Goal: Transaction & Acquisition: Purchase product/service

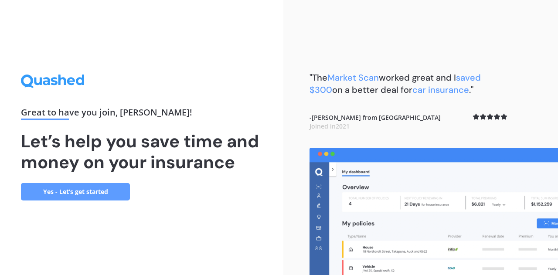
click at [107, 198] on link "Yes - Let’s get started" at bounding box center [75, 191] width 109 height 17
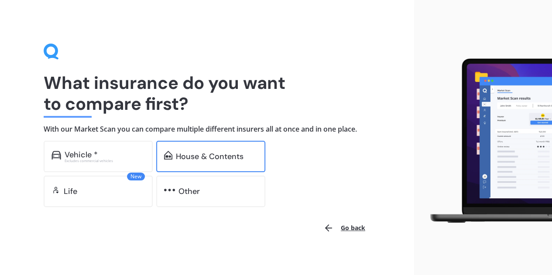
click at [199, 159] on div "House & Contents" at bounding box center [210, 156] width 68 height 9
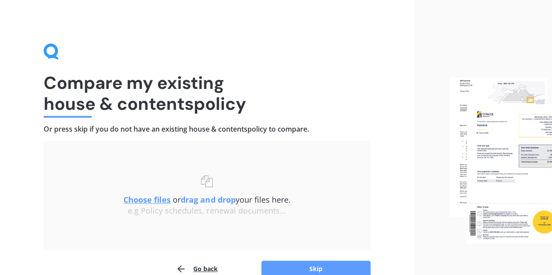
scroll to position [46, 0]
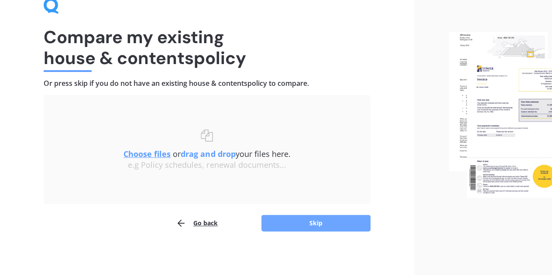
click at [302, 226] on button "Skip" at bounding box center [315, 223] width 109 height 17
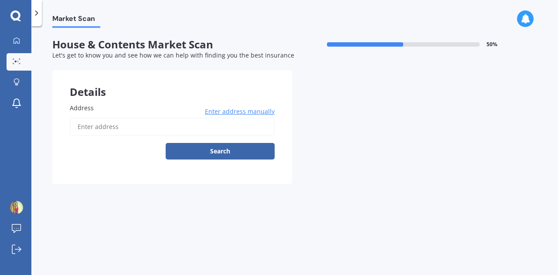
click at [121, 131] on input "Address" at bounding box center [172, 127] width 205 height 18
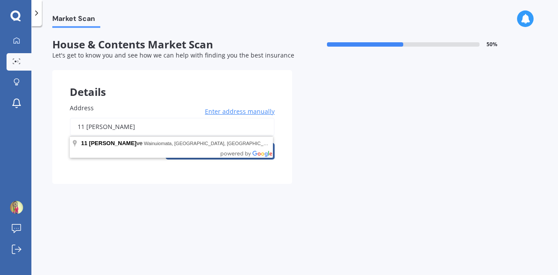
click at [166, 143] on button "Search" at bounding box center [220, 151] width 109 height 17
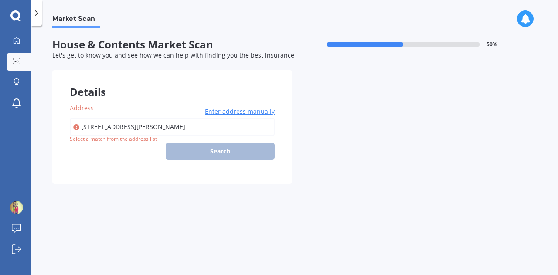
type input "[STREET_ADDRESS][PERSON_NAME]"
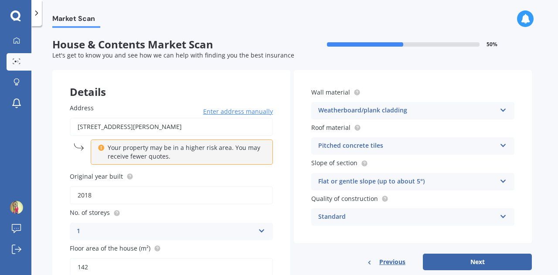
click at [101, 148] on icon at bounding box center [101, 146] width 6 height 6
click at [121, 150] on p "Your property may be in a higher risk area. You may receive fewer quotes." at bounding box center [185, 151] width 154 height 17
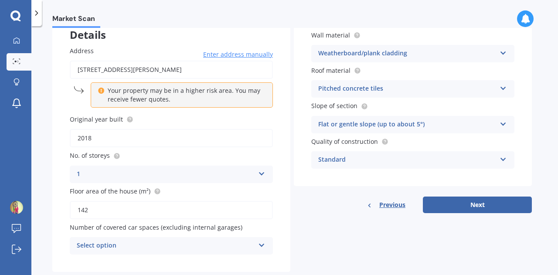
scroll to position [77, 0]
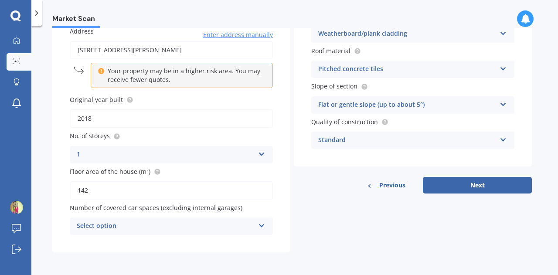
click at [245, 225] on div "Select option" at bounding box center [166, 226] width 178 height 10
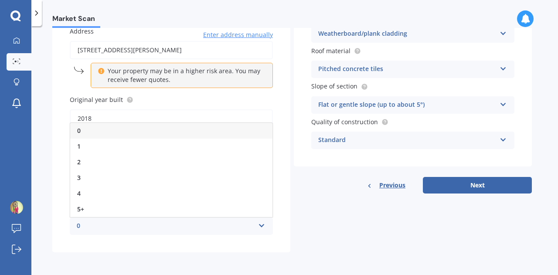
click at [175, 133] on div "0" at bounding box center [171, 131] width 202 height 16
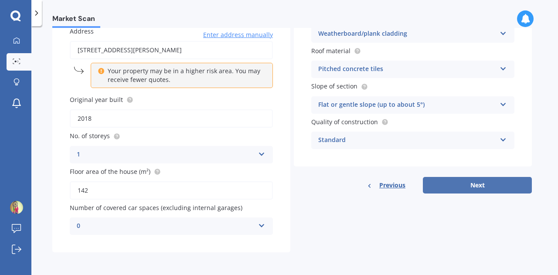
click at [477, 183] on button "Next" at bounding box center [477, 185] width 109 height 17
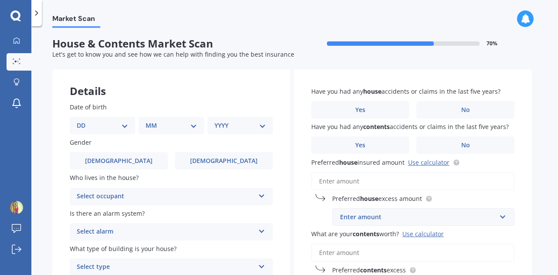
scroll to position [0, 0]
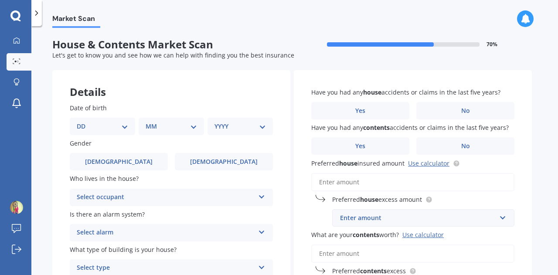
click at [128, 129] on div "DD 01 02 03 04 05 06 07 08 09 10 11 12 13 14 15 16 17 18 19 20 21 22 23 24 25 2…" at bounding box center [102, 126] width 65 height 17
click at [125, 128] on select "DD 01 02 03 04 05 06 07 08 09 10 11 12 13 14 15 16 17 18 19 20 21 22 23 24 25 2…" at bounding box center [102, 127] width 51 height 10
select select "26"
click at [84, 122] on select "DD 01 02 03 04 05 06 07 08 09 10 11 12 13 14 15 16 17 18 19 20 21 22 23 24 25 2…" at bounding box center [102, 127] width 51 height 10
click at [194, 123] on select "MM 01 02 03 04 05 06 07 08 09 10 11 12" at bounding box center [173, 127] width 48 height 10
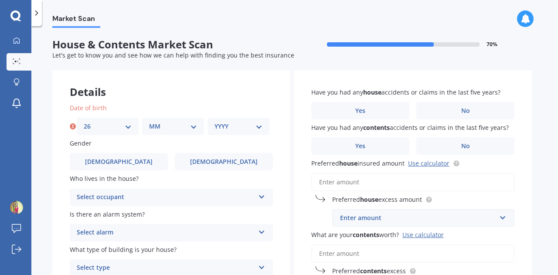
select select "02"
click at [149, 122] on select "MM 01 02 03 04 05 06 07 08 09 10 11 12" at bounding box center [173, 127] width 48 height 10
click at [259, 124] on select "YYYY 2009 2008 2007 2006 2005 2004 2003 2002 2001 2000 1999 1998 1997 1996 1995…" at bounding box center [239, 127] width 48 height 10
select select "1997"
click at [215, 122] on select "YYYY 2009 2008 2007 2006 2005 2004 2003 2002 2001 2000 1999 1998 1997 1996 1995…" at bounding box center [239, 127] width 48 height 10
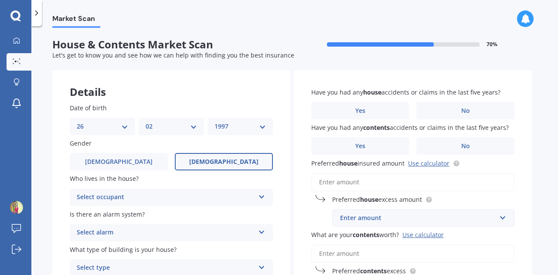
click at [229, 164] on span "[DEMOGRAPHIC_DATA]" at bounding box center [223, 161] width 69 height 7
click at [0, 0] on input "[DEMOGRAPHIC_DATA]" at bounding box center [0, 0] width 0 height 0
click at [223, 194] on div "Select occupant" at bounding box center [166, 197] width 178 height 10
click at [136, 213] on div "Owner" at bounding box center [171, 215] width 202 height 16
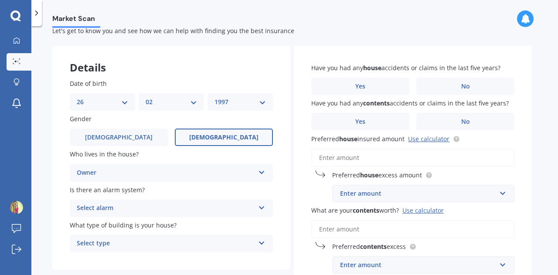
scroll to position [32, 0]
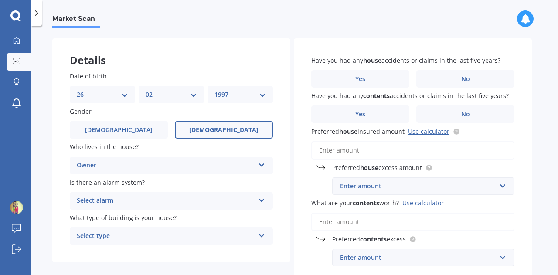
click at [137, 204] on div "Select alarm" at bounding box center [166, 201] width 178 height 10
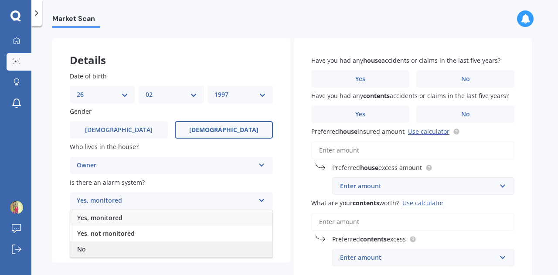
click at [101, 247] on div "No" at bounding box center [171, 250] width 202 height 16
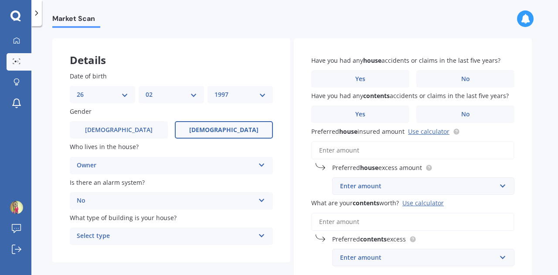
click at [135, 203] on div "No" at bounding box center [166, 201] width 178 height 10
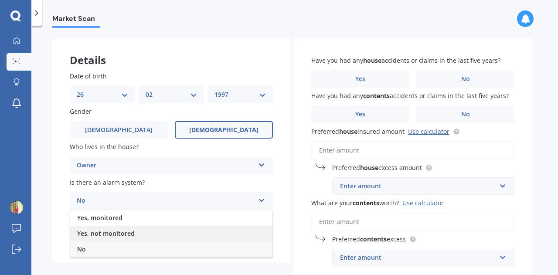
click at [117, 231] on span "Yes, not monitored" at bounding box center [106, 233] width 58 height 8
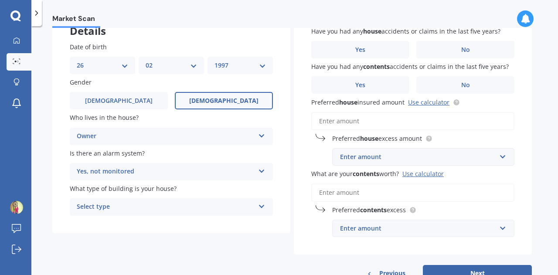
scroll to position [61, 0]
click at [131, 206] on div "Select type" at bounding box center [166, 206] width 178 height 10
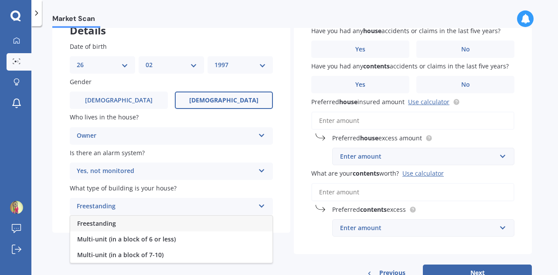
click at [123, 224] on div "Freestanding" at bounding box center [171, 224] width 202 height 16
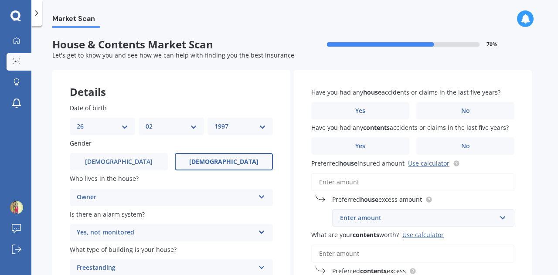
scroll to position [0, 0]
click at [453, 105] on label "No" at bounding box center [465, 110] width 98 height 17
click at [0, 0] on input "No" at bounding box center [0, 0] width 0 height 0
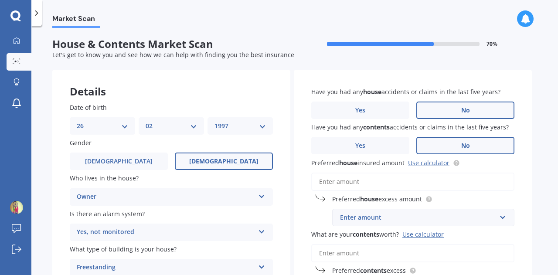
click at [473, 143] on label "No" at bounding box center [465, 145] width 98 height 17
click at [0, 0] on input "No" at bounding box center [0, 0] width 0 height 0
click at [372, 181] on input "Preferred house insured amount Use calculator" at bounding box center [412, 182] width 203 height 18
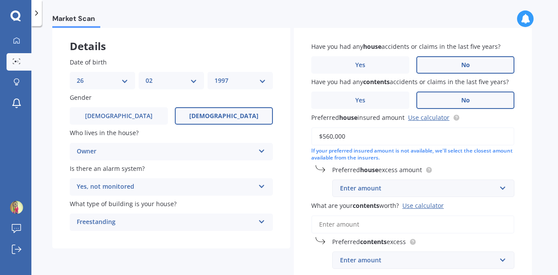
scroll to position [49, 0]
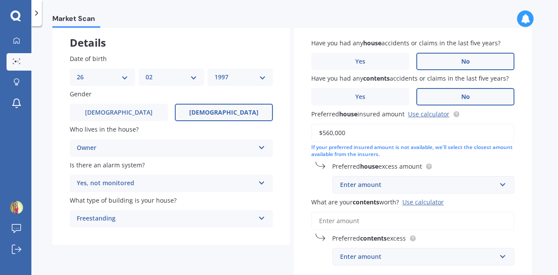
type input "$560,000"
click at [500, 187] on input "text" at bounding box center [420, 185] width 174 height 17
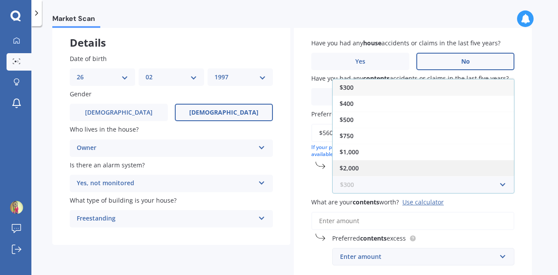
scroll to position [14, 0]
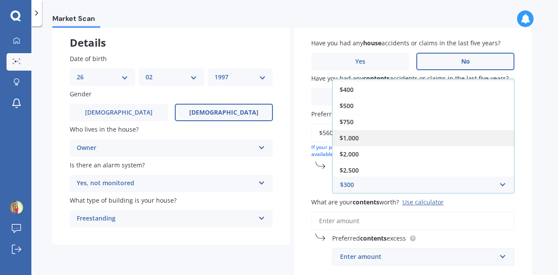
click at [372, 135] on div "$1,000" at bounding box center [423, 138] width 181 height 16
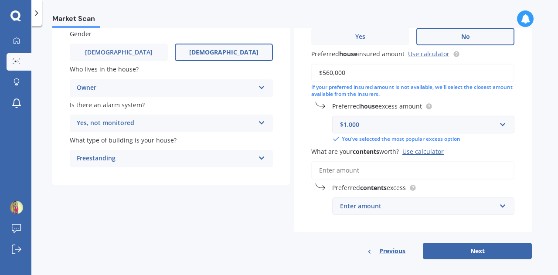
scroll to position [110, 0]
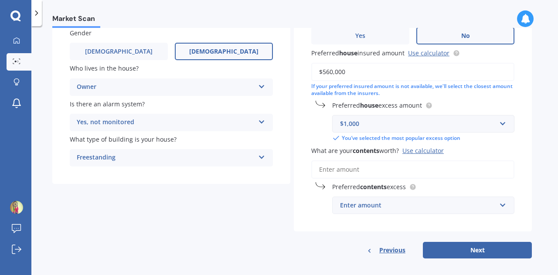
click at [490, 124] on div "$1,000" at bounding box center [418, 124] width 156 height 10
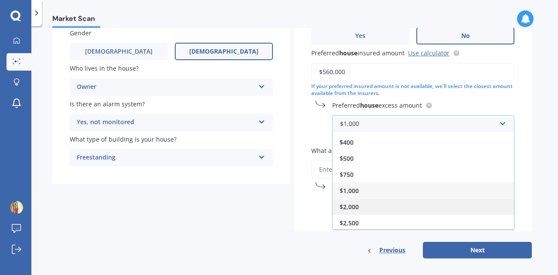
click at [362, 213] on div "$2,000" at bounding box center [423, 207] width 181 height 16
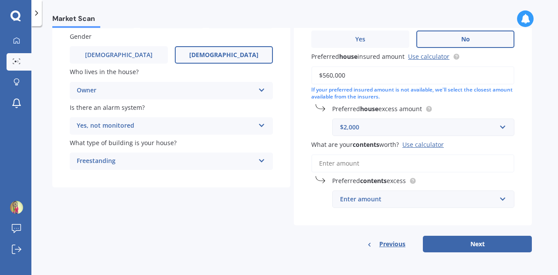
scroll to position [107, 0]
click at [417, 145] on div "Use calculator" at bounding box center [423, 144] width 41 height 8
click at [417, 154] on input "What are your contents worth? Use calculator" at bounding box center [412, 163] width 203 height 18
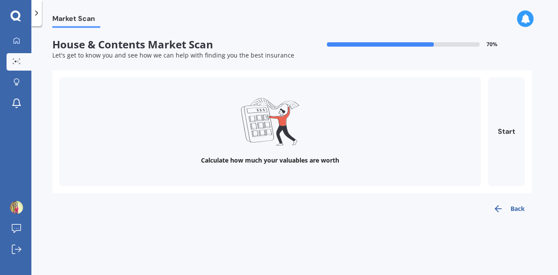
scroll to position [0, 0]
click at [511, 138] on button "Start" at bounding box center [506, 131] width 37 height 109
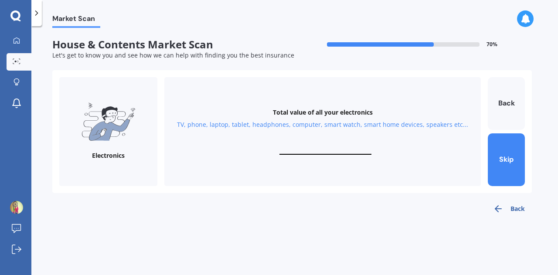
click at [40, 9] on icon at bounding box center [36, 13] width 9 height 9
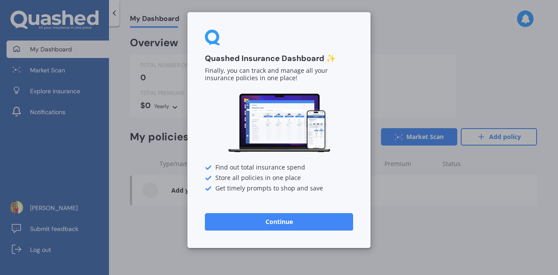
click at [256, 220] on button "Continue" at bounding box center [279, 221] width 148 height 17
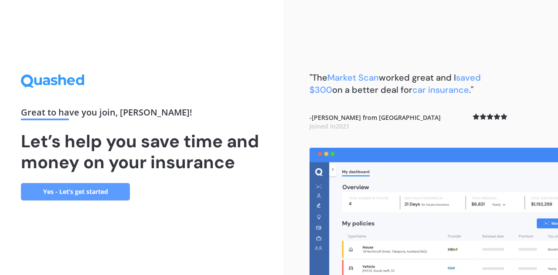
click at [80, 194] on link "Yes - Let’s get started" at bounding box center [75, 191] width 109 height 17
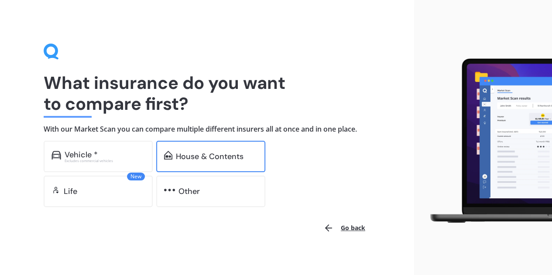
click at [195, 152] on div "House & Contents" at bounding box center [210, 156] width 68 height 9
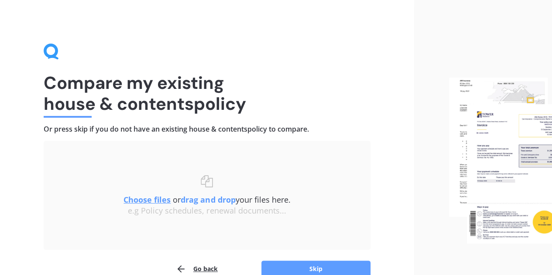
scroll to position [46, 0]
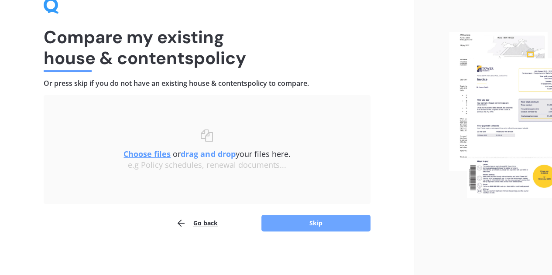
click at [291, 224] on button "Skip" at bounding box center [315, 223] width 109 height 17
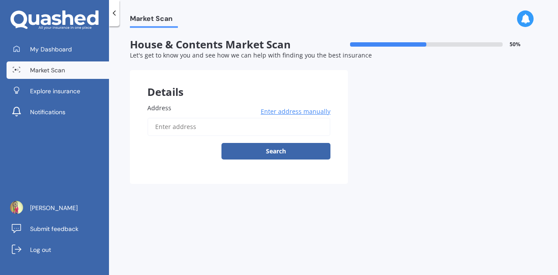
click at [228, 124] on input "Address" at bounding box center [238, 127] width 183 height 18
type input "[STREET_ADDRESS][PERSON_NAME]"
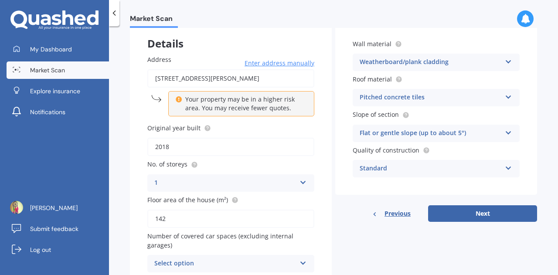
scroll to position [86, 0]
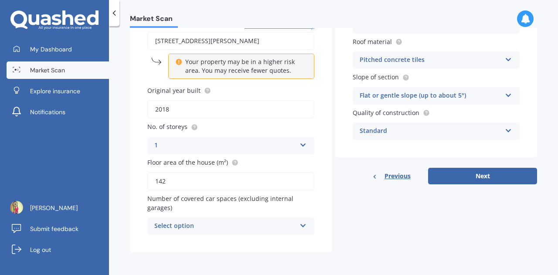
click at [224, 228] on div "Select option" at bounding box center [225, 226] width 142 height 10
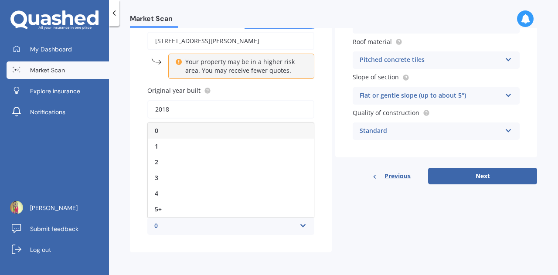
click at [181, 127] on div "0" at bounding box center [231, 131] width 166 height 16
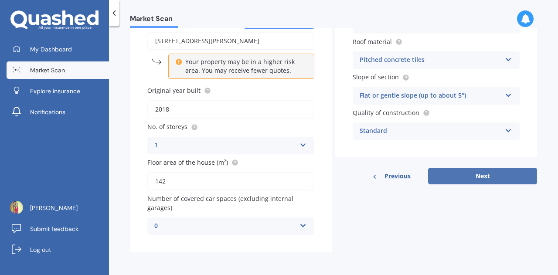
click at [491, 174] on button "Next" at bounding box center [482, 176] width 109 height 17
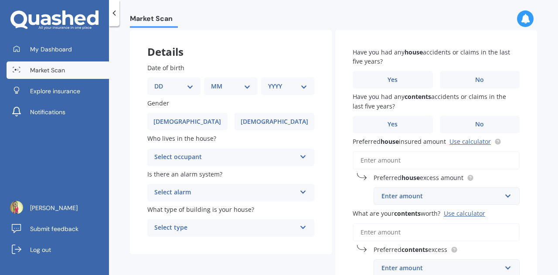
scroll to position [41, 0]
click at [185, 88] on select "DD 01 02 03 04 05 06 07 08 09 10 11 12 13 14 15 16 17 18 19 20 21 22 23 24 25 2…" at bounding box center [173, 86] width 39 height 10
select select "26"
click at [161, 81] on select "DD 01 02 03 04 05 06 07 08 09 10 11 12 13 14 15 16 17 18 19 20 21 22 23 24 25 2…" at bounding box center [173, 86] width 39 height 10
click at [244, 87] on select "MM 01 02 03 04 05 06 07 08 09 10 11 12" at bounding box center [233, 86] width 36 height 10
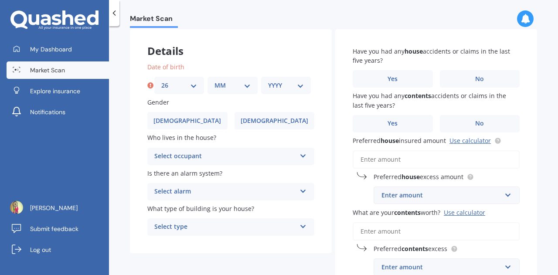
select select "02"
click at [215, 81] on select "MM 01 02 03 04 05 06 07 08 09 10 11 12" at bounding box center [233, 86] width 36 height 10
click at [300, 89] on select "YYYY 2009 2008 2007 2006 2005 2004 2003 2002 2001 2000 1999 1998 1997 1996 1995…" at bounding box center [286, 86] width 36 height 10
select select "1997"
click at [268, 81] on select "YYYY 2009 2008 2007 2006 2005 2004 2003 2002 2001 2000 1999 1998 1997 1996 1995…" at bounding box center [286, 86] width 36 height 10
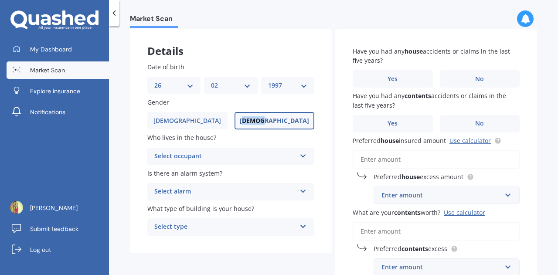
drag, startPoint x: 264, startPoint y: 121, endPoint x: 295, endPoint y: 118, distance: 30.6
click at [295, 118] on label "[DEMOGRAPHIC_DATA]" at bounding box center [275, 120] width 80 height 17
click at [0, 0] on input "[DEMOGRAPHIC_DATA]" at bounding box center [0, 0] width 0 height 0
click at [250, 155] on div "Select occupant" at bounding box center [225, 156] width 142 height 10
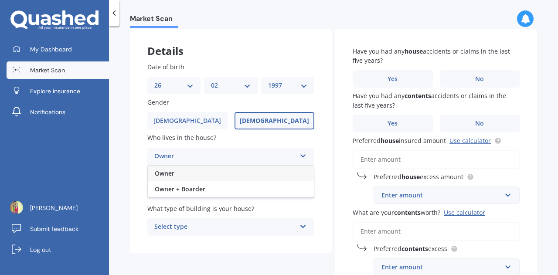
click at [215, 175] on div "Owner" at bounding box center [231, 174] width 166 height 16
click at [207, 190] on div "Select alarm" at bounding box center [225, 192] width 142 height 10
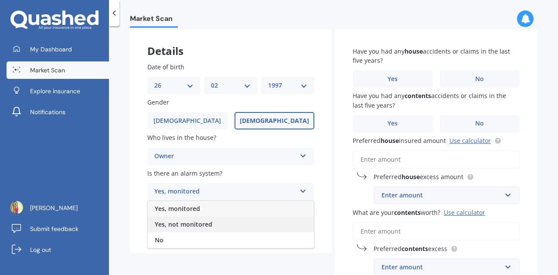
click at [178, 221] on span "Yes, not monitored" at bounding box center [184, 224] width 58 height 8
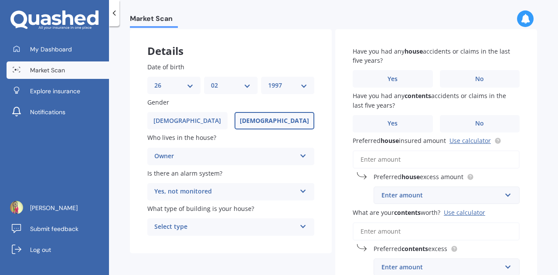
scroll to position [83, 0]
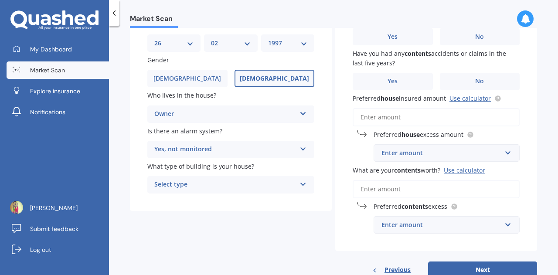
click at [199, 182] on div "Select type" at bounding box center [225, 185] width 142 height 10
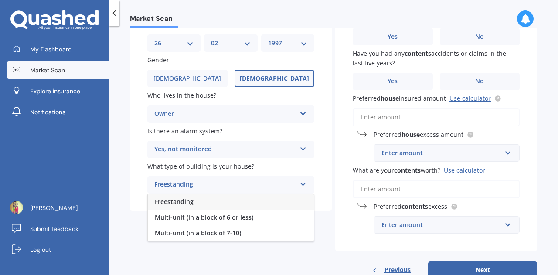
click at [184, 200] on span "Freestanding" at bounding box center [174, 202] width 39 height 8
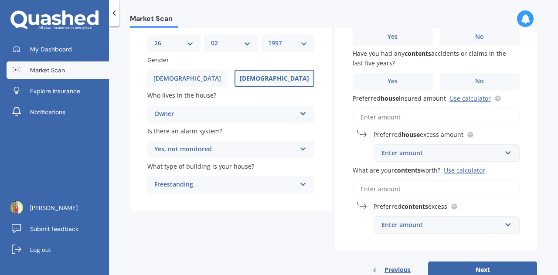
scroll to position [12, 0]
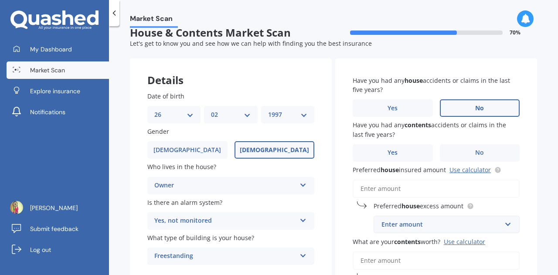
click at [468, 110] on label "No" at bounding box center [480, 107] width 80 height 17
click at [0, 0] on input "No" at bounding box center [0, 0] width 0 height 0
click at [471, 154] on label "No" at bounding box center [480, 152] width 80 height 17
click at [0, 0] on input "No" at bounding box center [0, 0] width 0 height 0
click at [397, 194] on input "Preferred house insured amount Use calculator" at bounding box center [436, 189] width 167 height 18
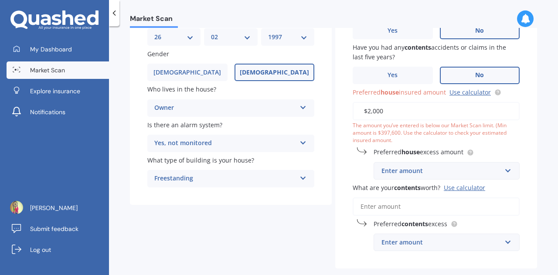
scroll to position [90, 0]
click at [503, 170] on input "text" at bounding box center [444, 170] width 138 height 17
click at [355, 160] on div "Preferred house excess amount $300 $300 $400 $500 $750 $1,000 $2,000 $2,500" at bounding box center [436, 163] width 167 height 32
click at [389, 111] on input "$2,000" at bounding box center [436, 110] width 167 height 18
type input "$2"
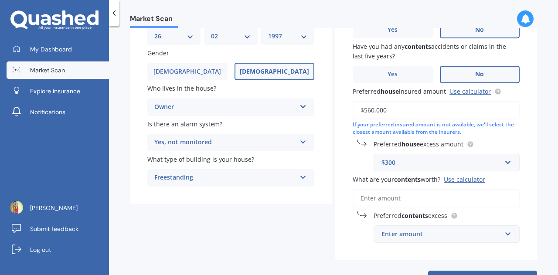
type input "$560,000"
click at [504, 163] on input "text" at bounding box center [444, 162] width 138 height 17
type input "2000"
click at [387, 178] on b "2000" at bounding box center [392, 179] width 14 height 8
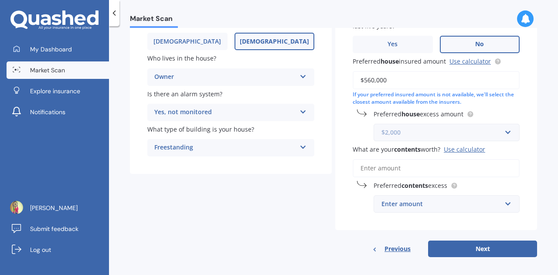
scroll to position [121, 0]
click at [387, 170] on input "What are your contents worth? Use calculator" at bounding box center [436, 168] width 167 height 18
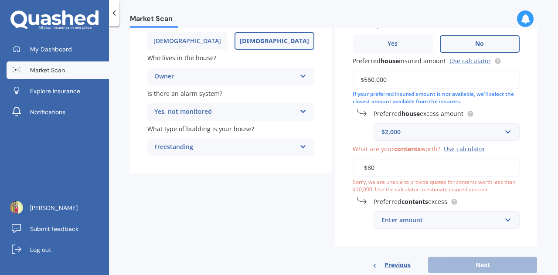
type input "$8"
type input "$1"
type input "$9"
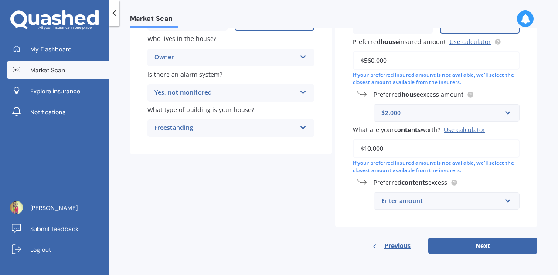
scroll to position [143, 0]
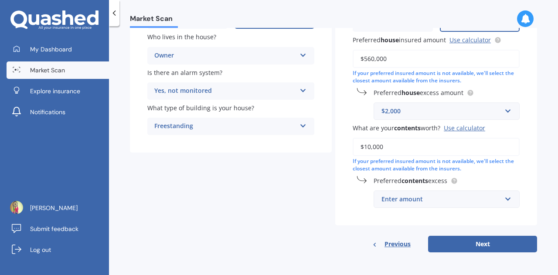
type input "$10,000"
click at [505, 201] on input "text" at bounding box center [444, 199] width 138 height 17
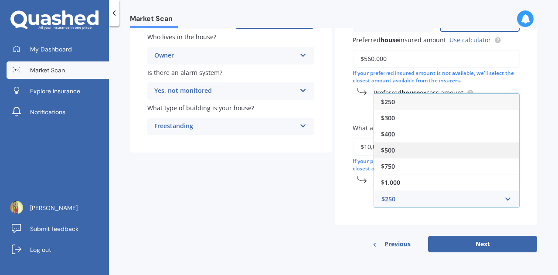
click at [394, 148] on div "$500" at bounding box center [446, 150] width 145 height 16
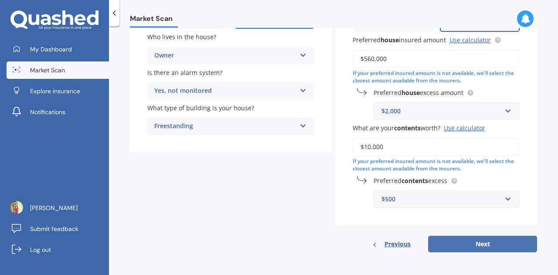
click at [454, 247] on button "Next" at bounding box center [482, 244] width 109 height 17
select select "26"
select select "02"
select select "1997"
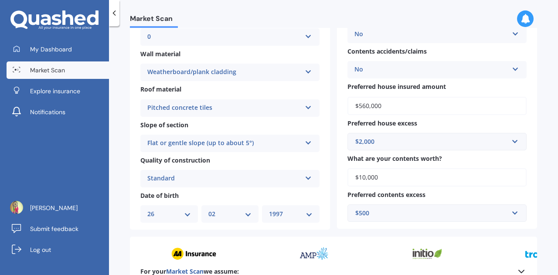
scroll to position [310, 0]
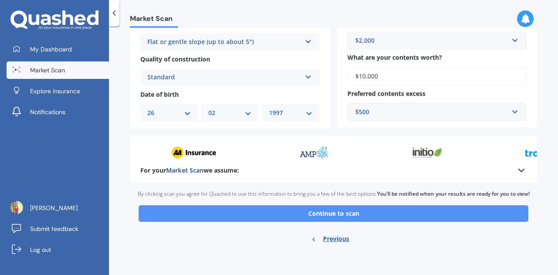
click at [364, 211] on button "Continue to scan" at bounding box center [334, 213] width 390 height 17
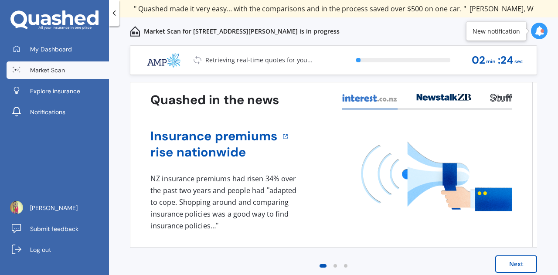
scroll to position [6, 0]
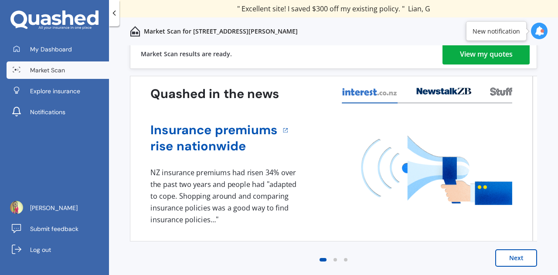
click at [472, 53] on div "View my quotes" at bounding box center [486, 54] width 53 height 21
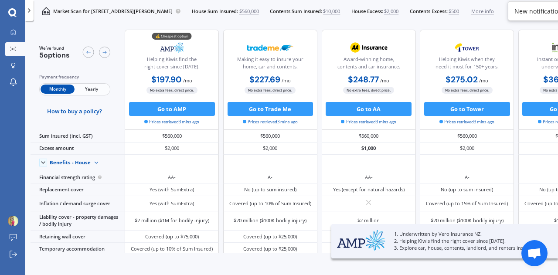
click at [92, 91] on span "Yearly" at bounding box center [92, 89] width 34 height 9
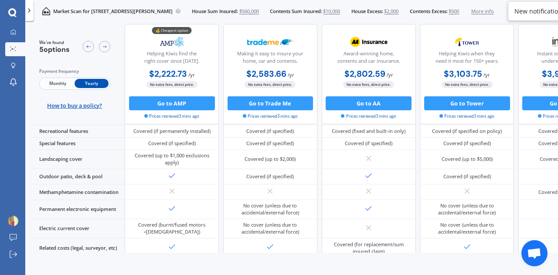
scroll to position [215, 0]
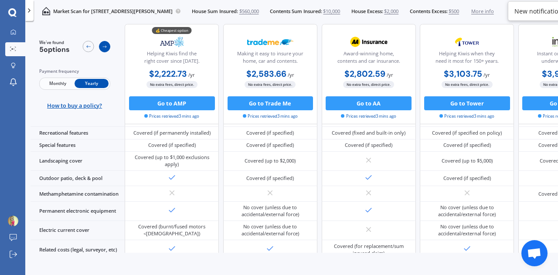
click at [106, 46] on icon at bounding box center [105, 47] width 6 height 6
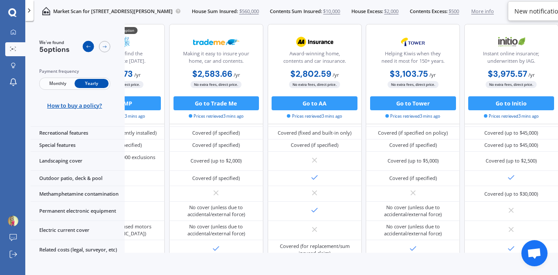
click at [89, 46] on icon at bounding box center [88, 47] width 6 height 6
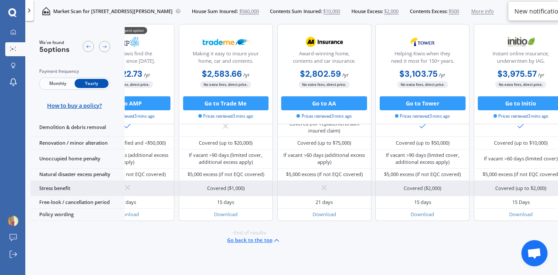
scroll to position [392, 0]
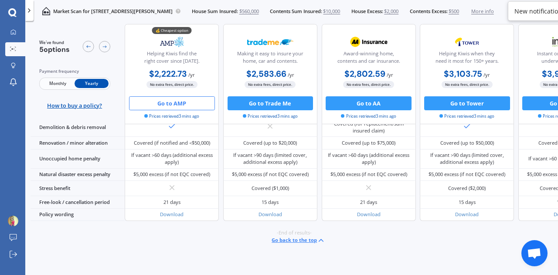
click at [173, 101] on button "Go to AMP" at bounding box center [172, 103] width 86 height 14
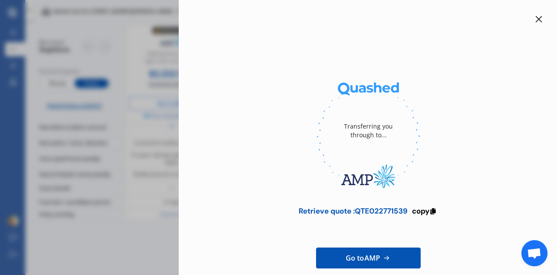
click at [536, 17] on icon at bounding box center [539, 19] width 7 height 7
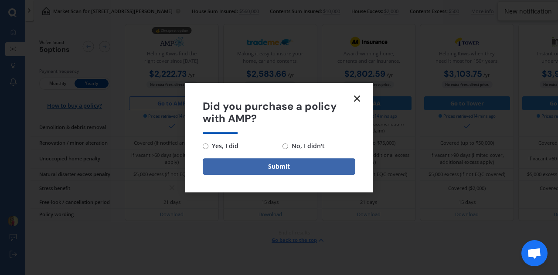
click at [356, 98] on icon at bounding box center [357, 98] width 10 height 10
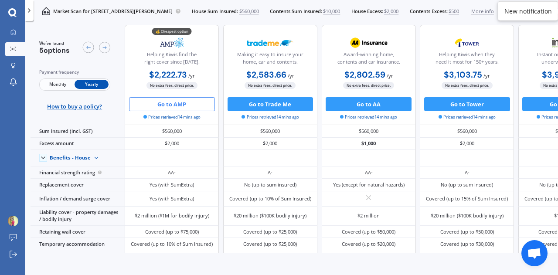
scroll to position [0, 0]
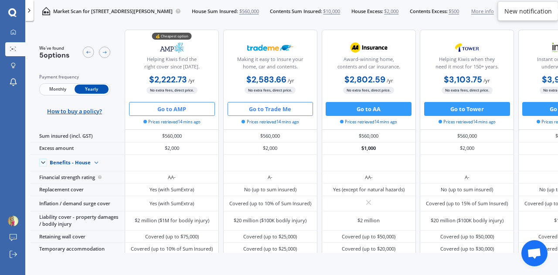
click at [252, 111] on button "Go to Trade Me" at bounding box center [271, 109] width 86 height 14
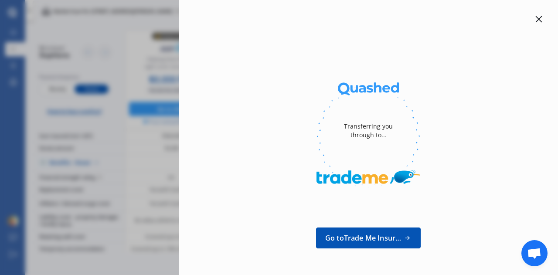
click at [536, 19] on icon at bounding box center [539, 19] width 7 height 7
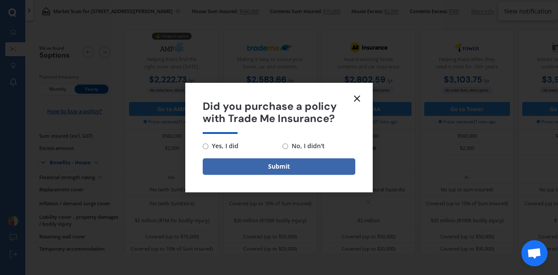
click at [317, 145] on span "No, I didn't" at bounding box center [306, 146] width 37 height 10
click at [288, 145] on input "No, I didn't" at bounding box center [286, 146] width 6 height 6
radio input "true"
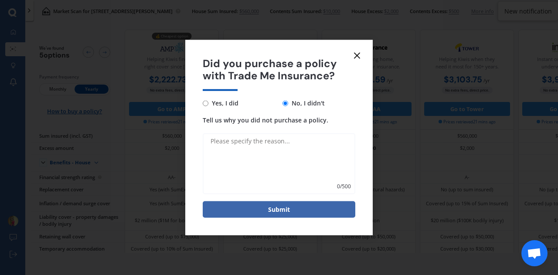
click at [355, 57] on line at bounding box center [357, 55] width 5 height 5
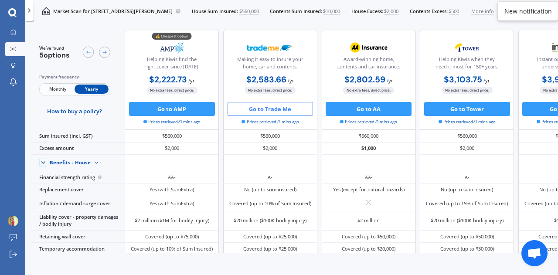
scroll to position [0, 72]
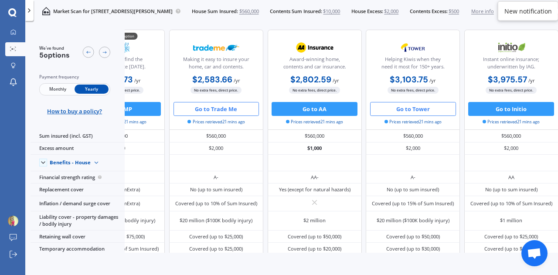
click at [401, 110] on button "Go to Tower" at bounding box center [413, 109] width 86 height 14
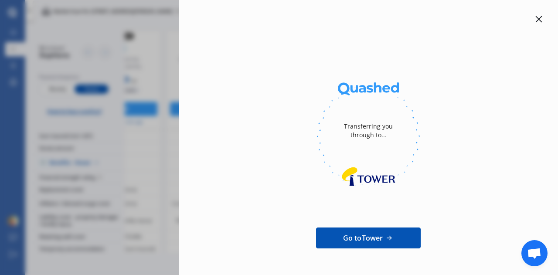
click at [379, 235] on span "Go to Tower" at bounding box center [363, 238] width 40 height 10
